Goal: Information Seeking & Learning: Learn about a topic

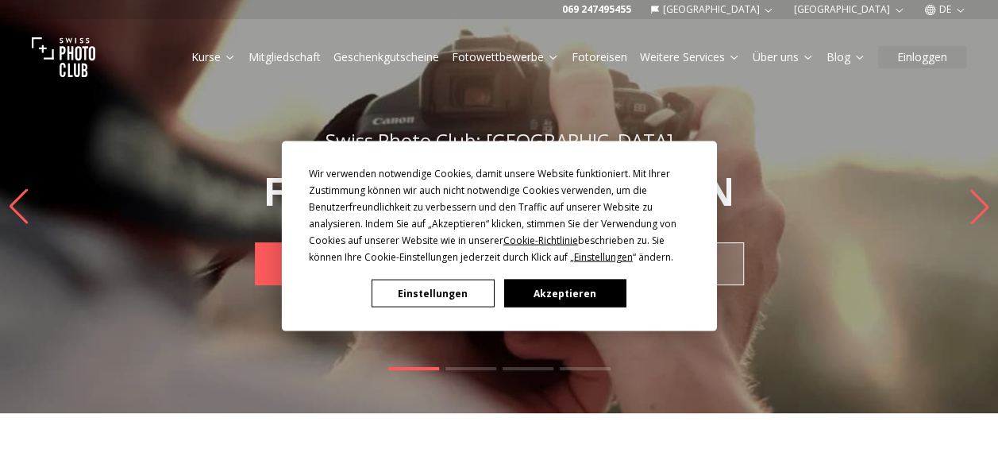
click at [556, 283] on button "Akzeptieren" at bounding box center [564, 294] width 122 height 28
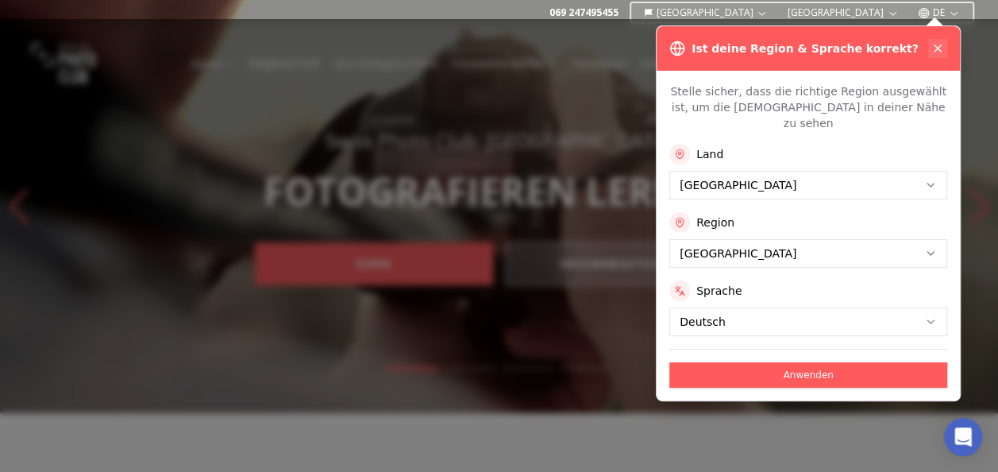
click at [945, 45] on button at bounding box center [937, 48] width 19 height 19
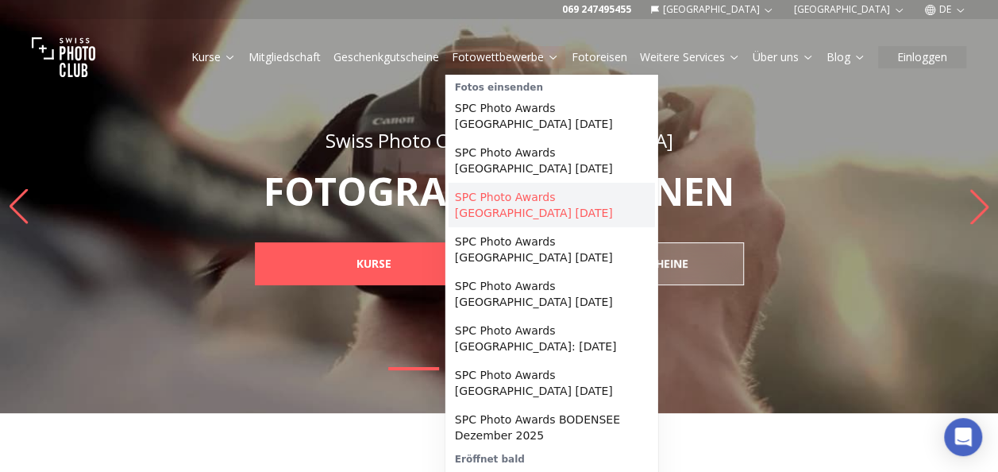
click at [514, 196] on link "SPC Photo Awards [GEOGRAPHIC_DATA] [DATE]" at bounding box center [552, 205] width 206 height 44
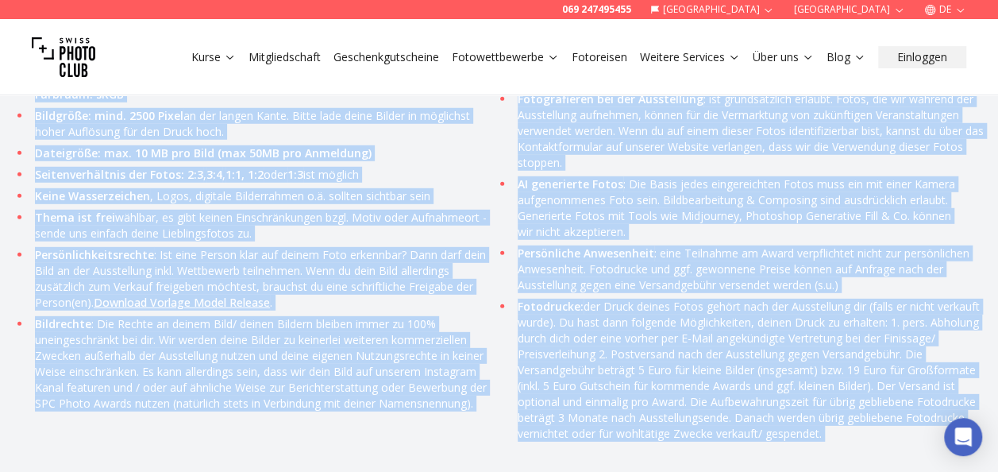
scroll to position [5210, 0]
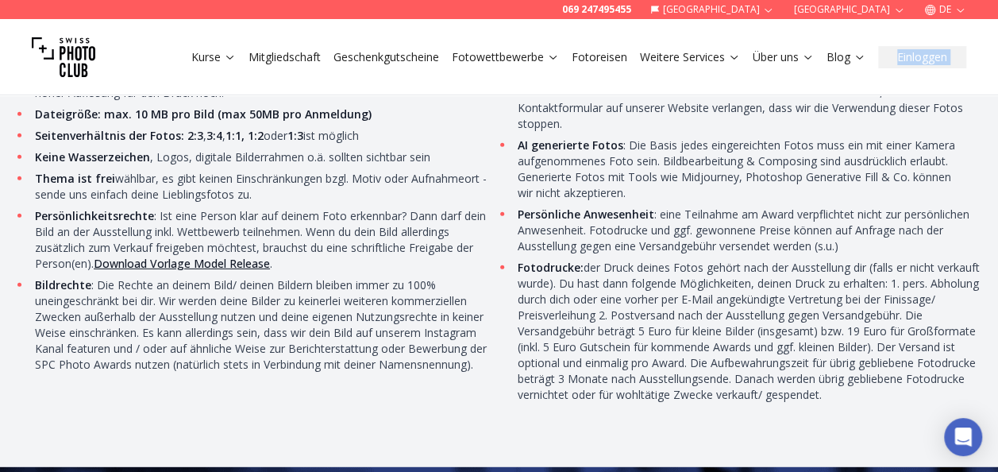
drag, startPoint x: 37, startPoint y: 209, endPoint x: 304, endPoint y: 83, distance: 295.9
drag, startPoint x: 304, startPoint y: 83, endPoint x: 262, endPoint y: 235, distance: 158.2
click at [262, 277] on li "Bildrechte : Die Rechte an deinem Bild/ deinen Bildern bleiben immer zu 100% un…" at bounding box center [267, 324] width 472 height 95
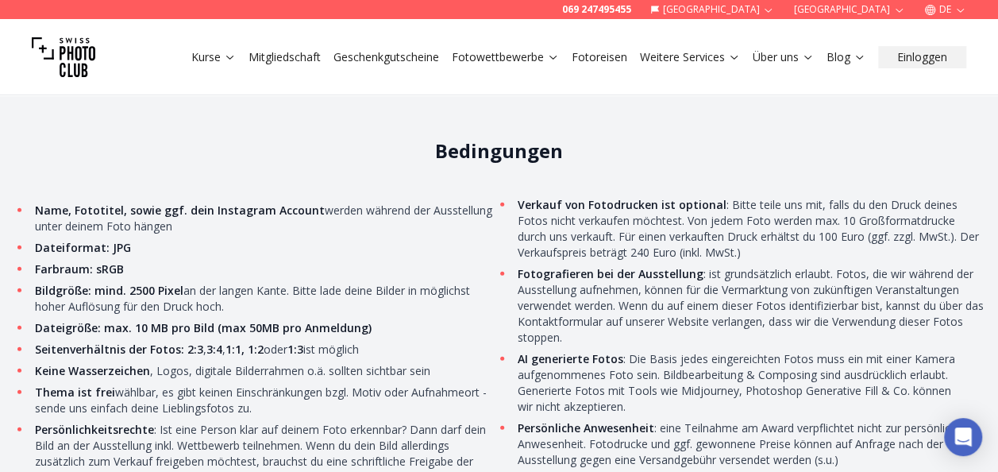
scroll to position [4972, 0]
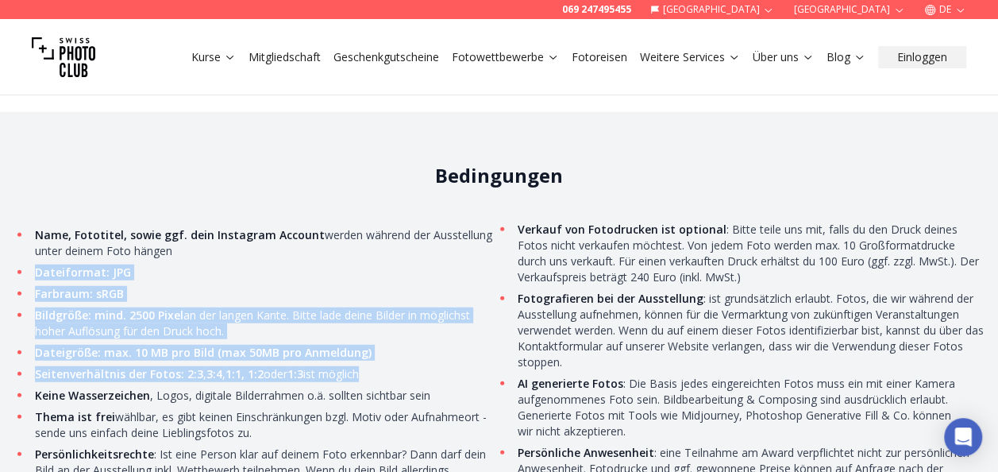
drag, startPoint x: 34, startPoint y: 228, endPoint x: 387, endPoint y: 330, distance: 367.7
click at [387, 330] on ul "Name, Fototitel, sowie ggf. dein Instagram Account werden während der Ausstellu…" at bounding box center [499, 431] width 973 height 419
copy ul "Dateiformat: JPG Farbraum: sRGB Bildgröße: mind. 2500 Pixel an der langen Kante…"
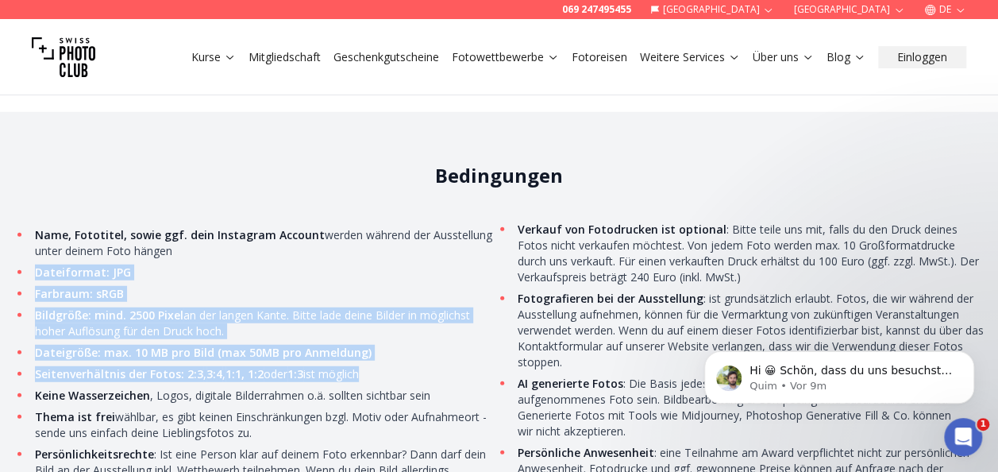
scroll to position [0, 0]
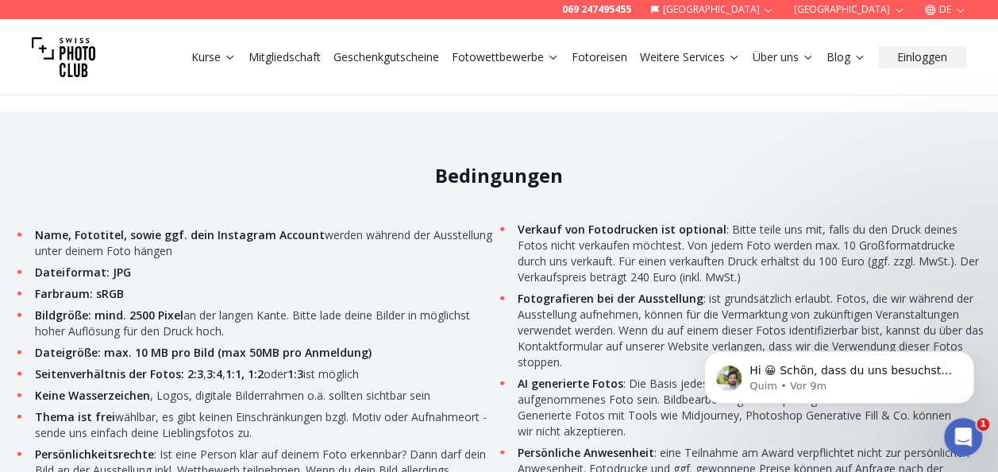
click at [353, 409] on li "Thema ist frei wählbar, es gibt keinen Einschränkungen bzgl. Motiv oder Aufnahm…" at bounding box center [267, 425] width 472 height 32
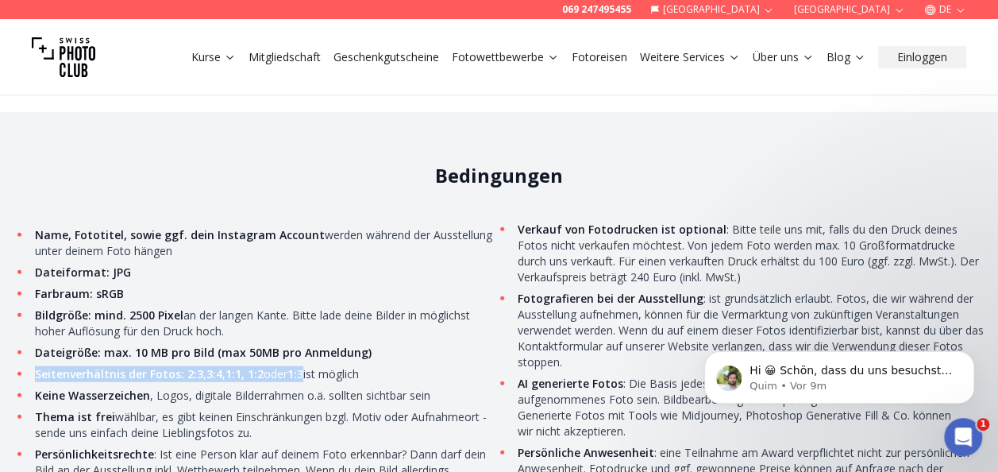
drag, startPoint x: 35, startPoint y: 327, endPoint x: 295, endPoint y: 323, distance: 260.5
click at [295, 366] on li "Seitenverhältnis der Fotos: 2:3 , 3:4 , 1:1, 1:2 oder 1:3 ist möglich" at bounding box center [267, 374] width 472 height 16
copy li "Seitenverhältnis der Fotos: 2:3 , 3:4 , 1:1, 1:2 oder 1:3"
